Goal: Task Accomplishment & Management: Use online tool/utility

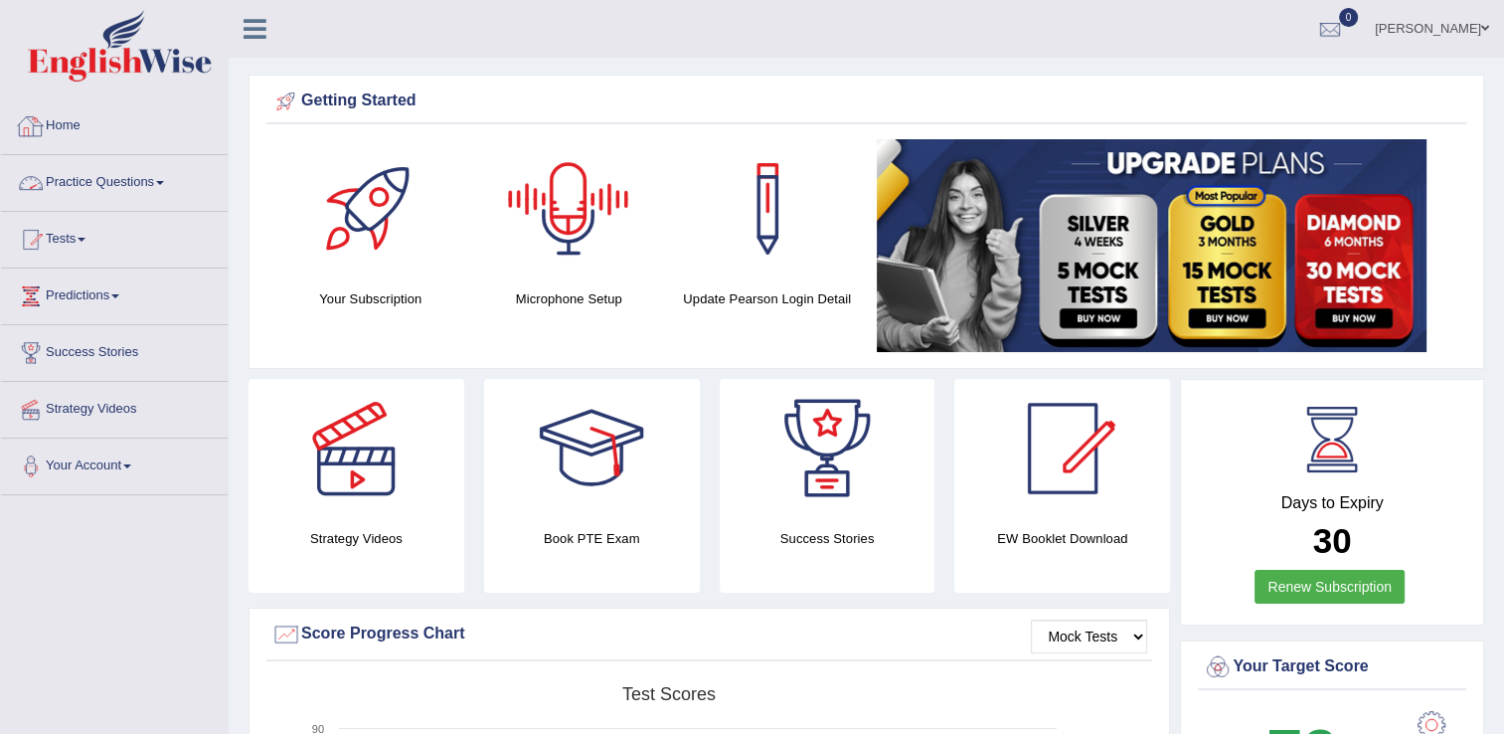
click at [118, 198] on link "Practice Questions" at bounding box center [114, 180] width 227 height 50
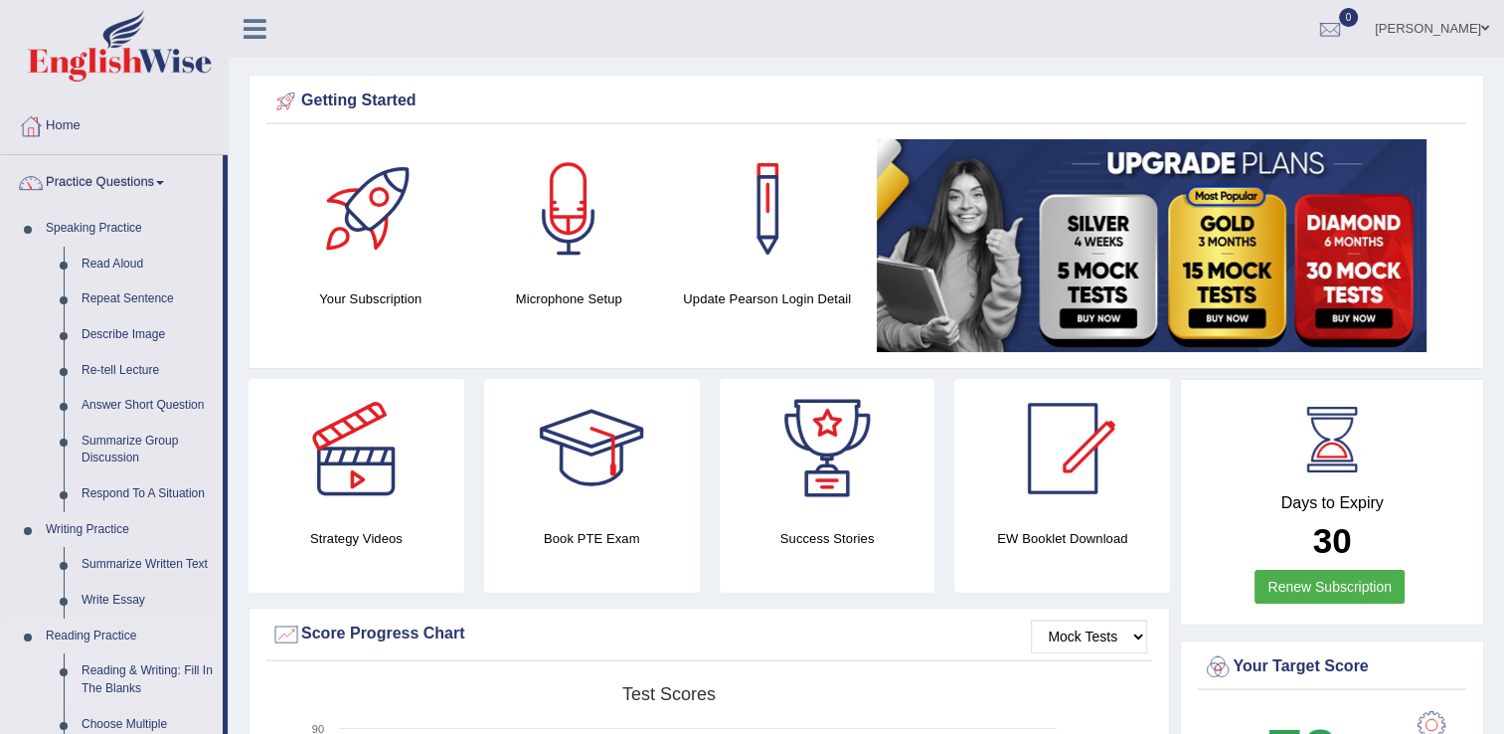
click at [137, 682] on link "Reading & Writing: Fill In The Blanks" at bounding box center [148, 679] width 150 height 53
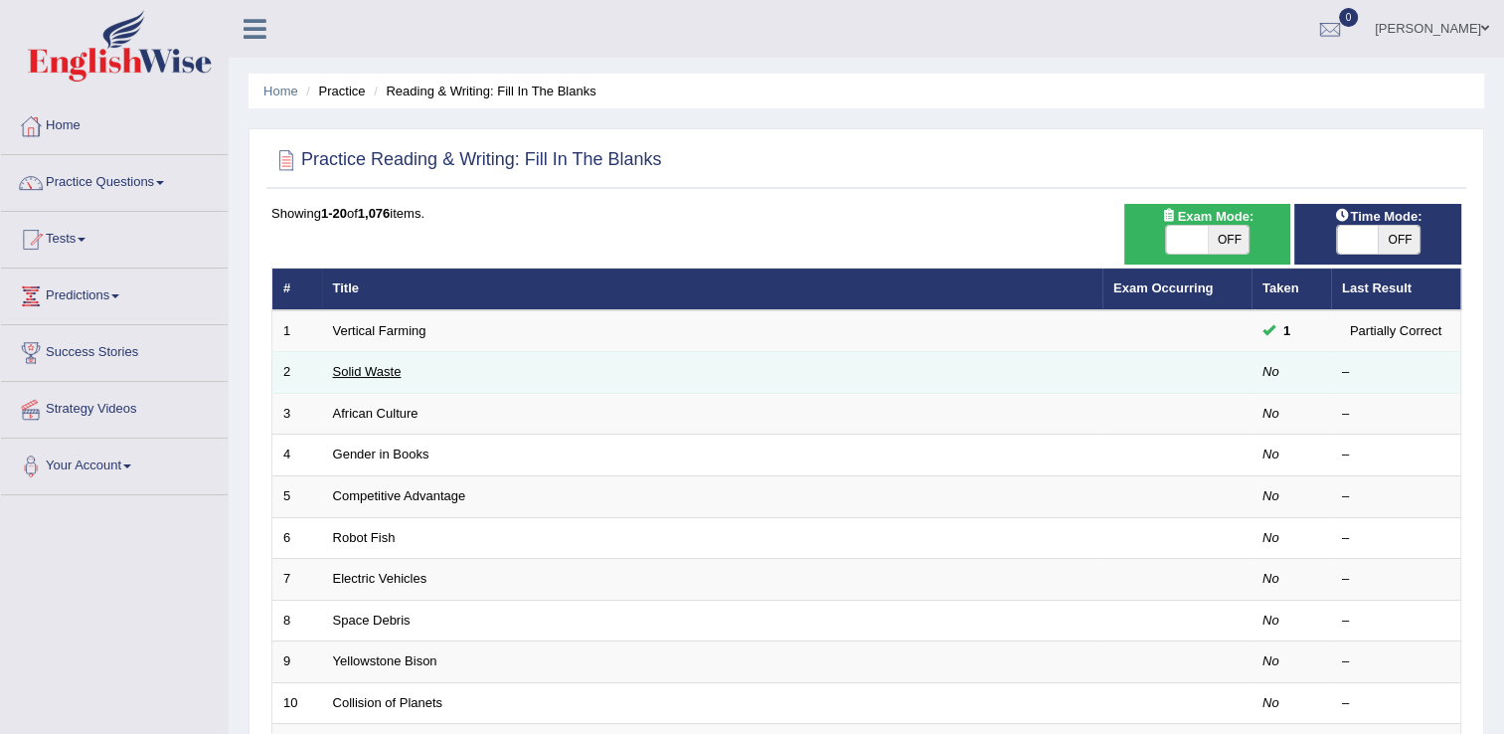
click at [345, 368] on link "Solid Waste" at bounding box center [367, 371] width 69 height 15
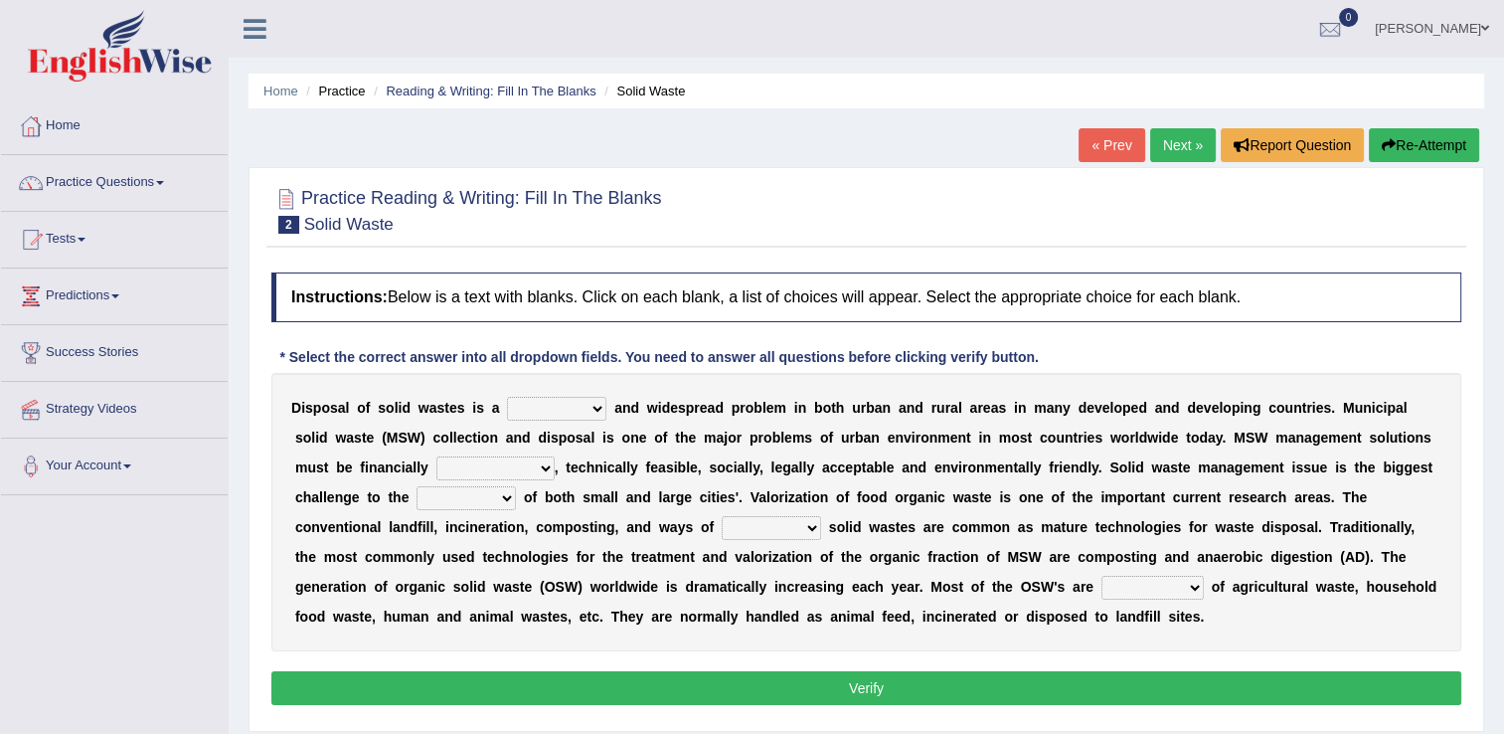
click at [588, 408] on select "slanting stinging stalling shafting" at bounding box center [556, 409] width 99 height 24
click at [662, 474] on div "D i s p o s a l o f s o l i d w a s t e s i s a slanting stinging stalling shaf…" at bounding box center [866, 512] width 1190 height 278
click at [436, 468] on select "unattainable sustainable objectionable treasonable" at bounding box center [495, 468] width 118 height 24
select select "sustainable"
click at [436, 456] on select "unattainable sustainable objectionable treasonable" at bounding box center [495, 468] width 118 height 24
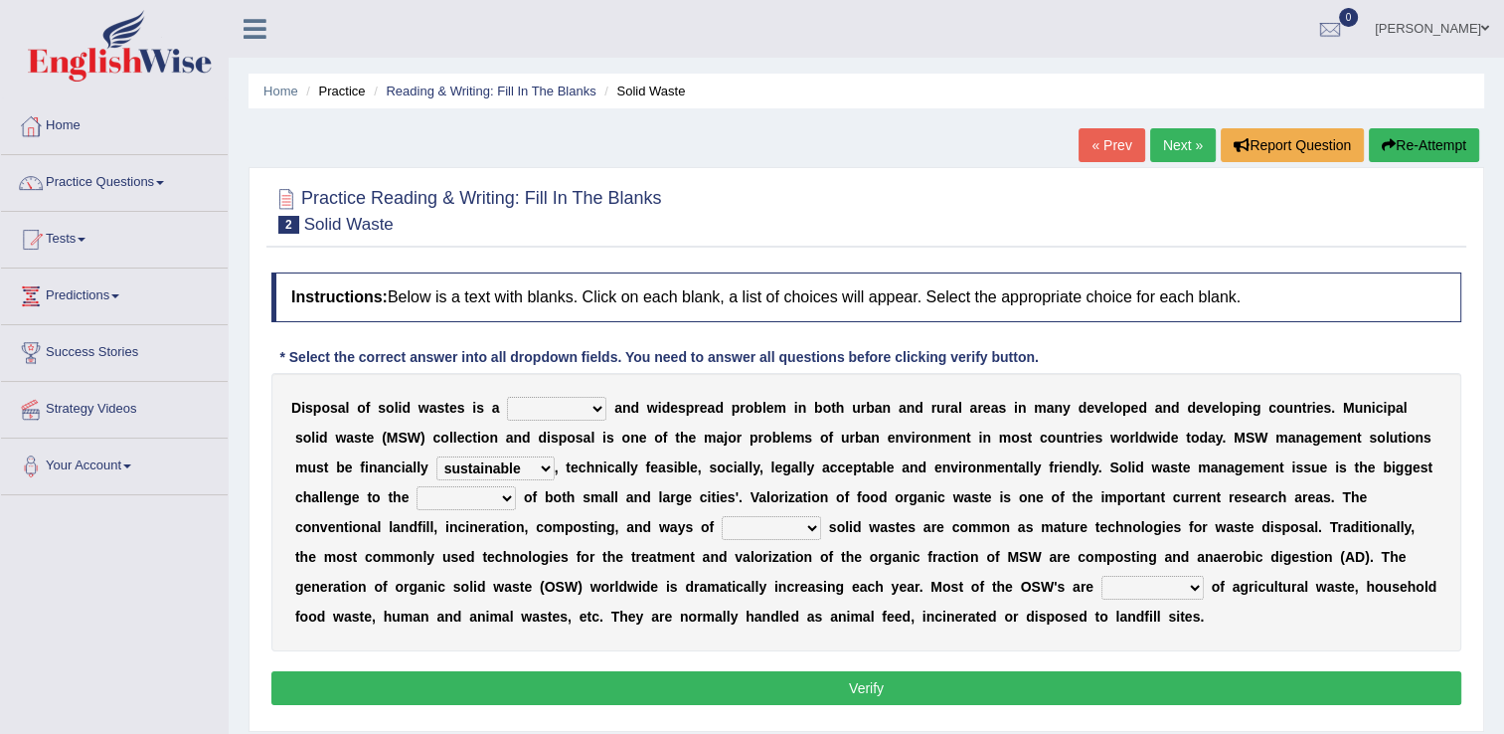
click at [417, 500] on select "plants culture authorities history" at bounding box center [466, 498] width 99 height 24
select select "authorities"
click at [417, 486] on select "plants culture authorities history" at bounding box center [466, 498] width 99 height 24
click at [722, 527] on select "reserving preserving deserving handling" at bounding box center [771, 528] width 99 height 24
select select "handling"
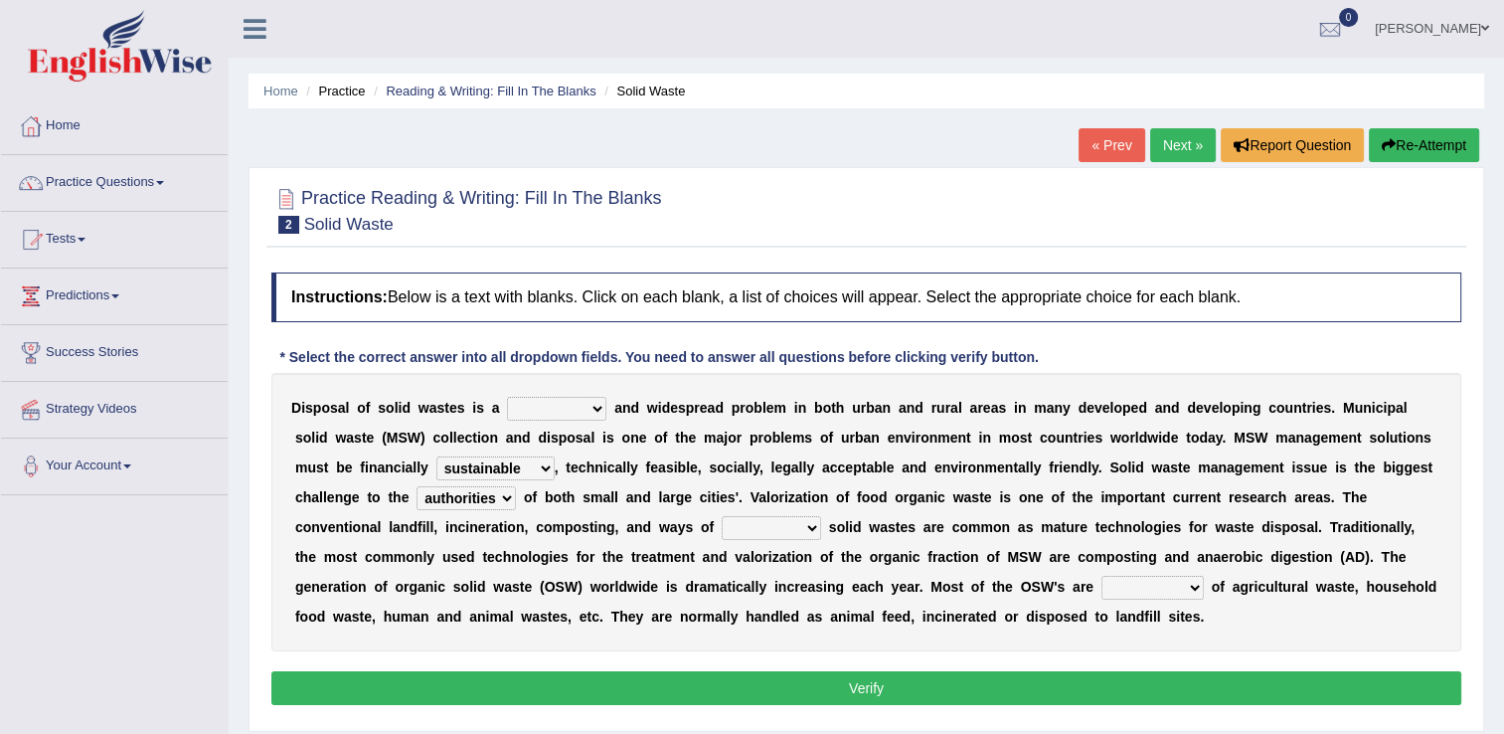
click at [722, 516] on select "reserving preserving deserving handling" at bounding box center [771, 528] width 99 height 24
click at [1101, 585] on select "composed disposed composing disposing" at bounding box center [1152, 588] width 102 height 24
select select "composed"
click at [1101, 576] on select "composed disposed composing disposing" at bounding box center [1152, 588] width 102 height 24
click at [582, 408] on select "slanting stinging stalling shafting" at bounding box center [556, 409] width 99 height 24
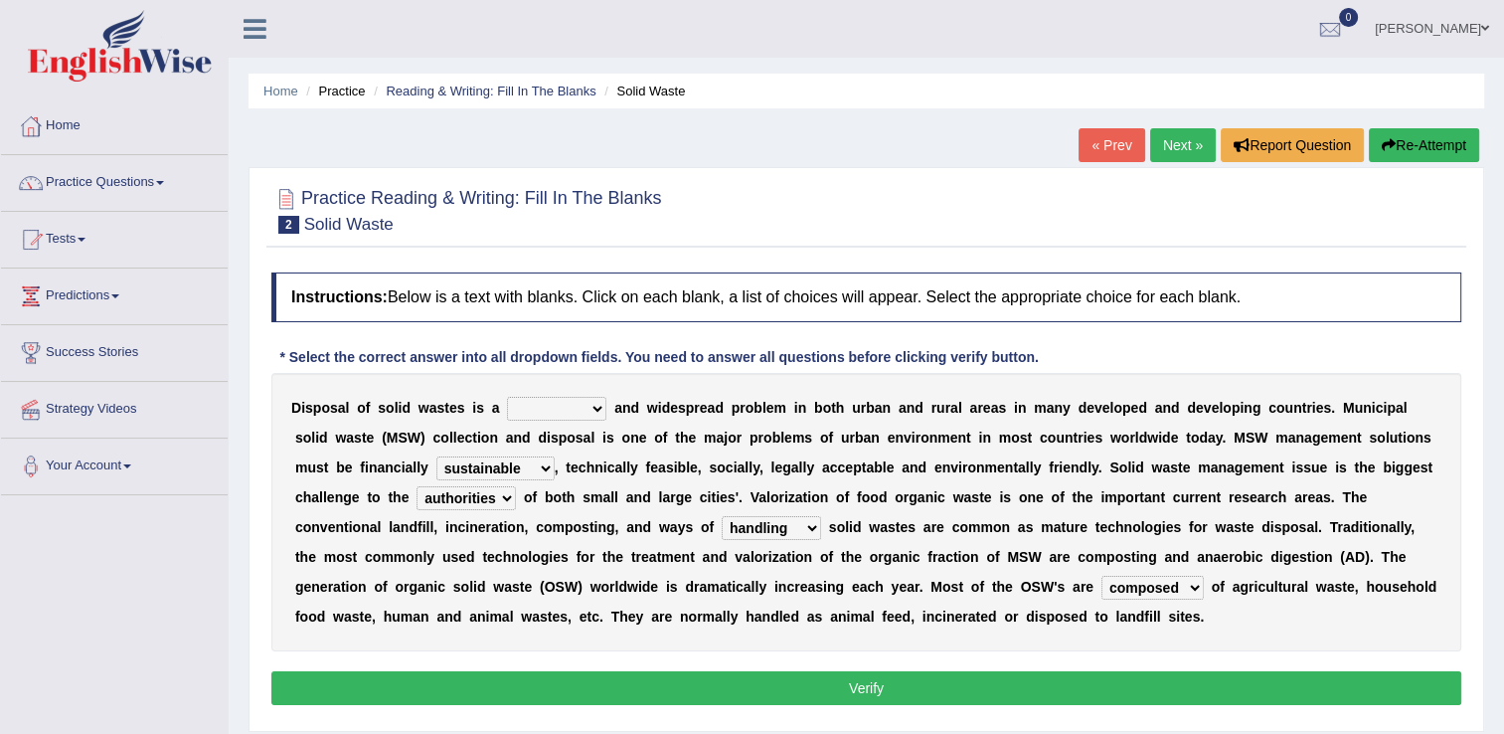
select select "stinging"
click at [507, 397] on select "slanting stinging stalling shafting" at bounding box center [556, 409] width 99 height 24
click at [610, 691] on button "Verify" at bounding box center [866, 688] width 1190 height 34
